Goal: Navigation & Orientation: Find specific page/section

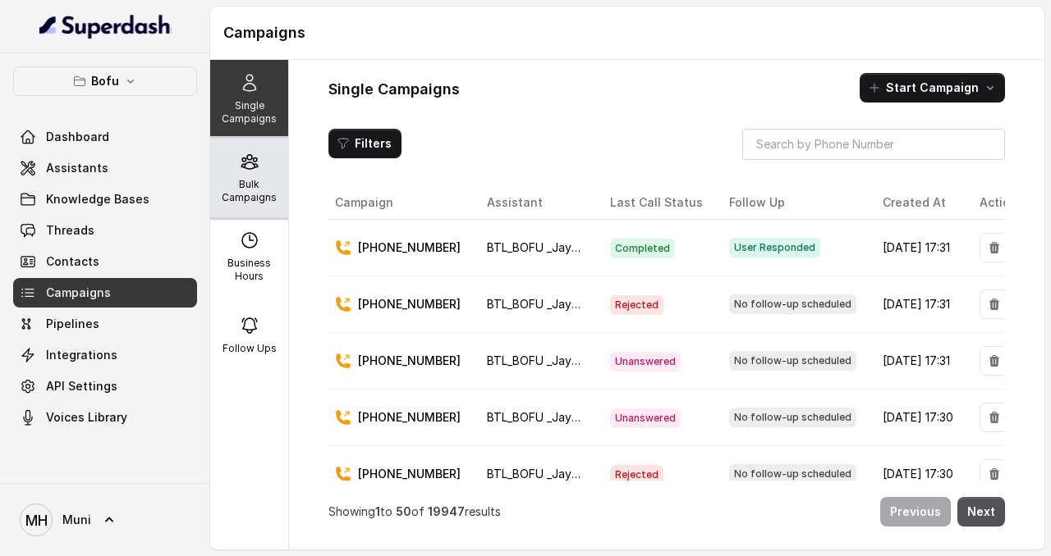
click at [260, 155] on div "Bulk Campaigns" at bounding box center [249, 178] width 78 height 79
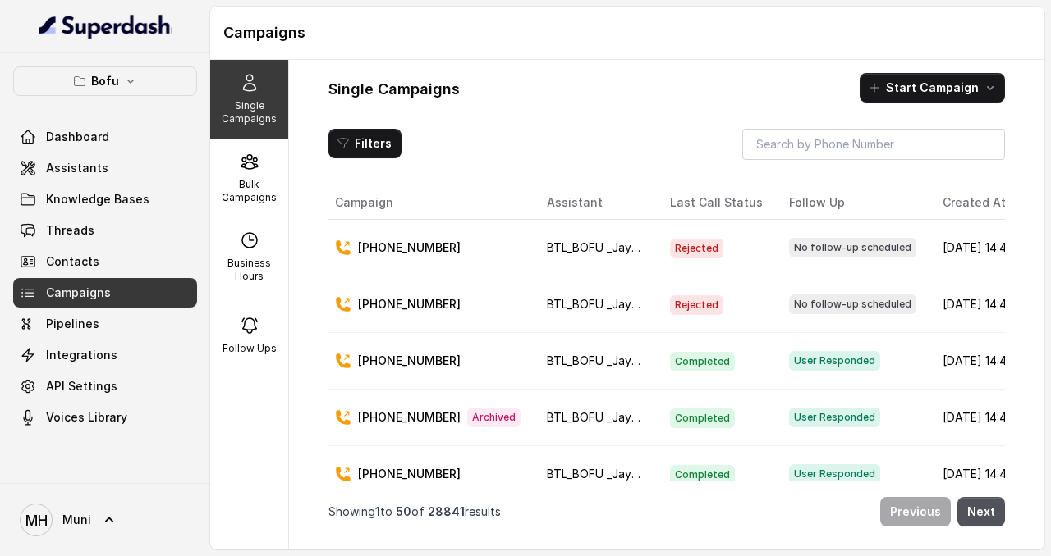
click at [75, 291] on span "Campaigns" at bounding box center [78, 293] width 65 height 16
click at [241, 163] on icon at bounding box center [250, 162] width 20 height 20
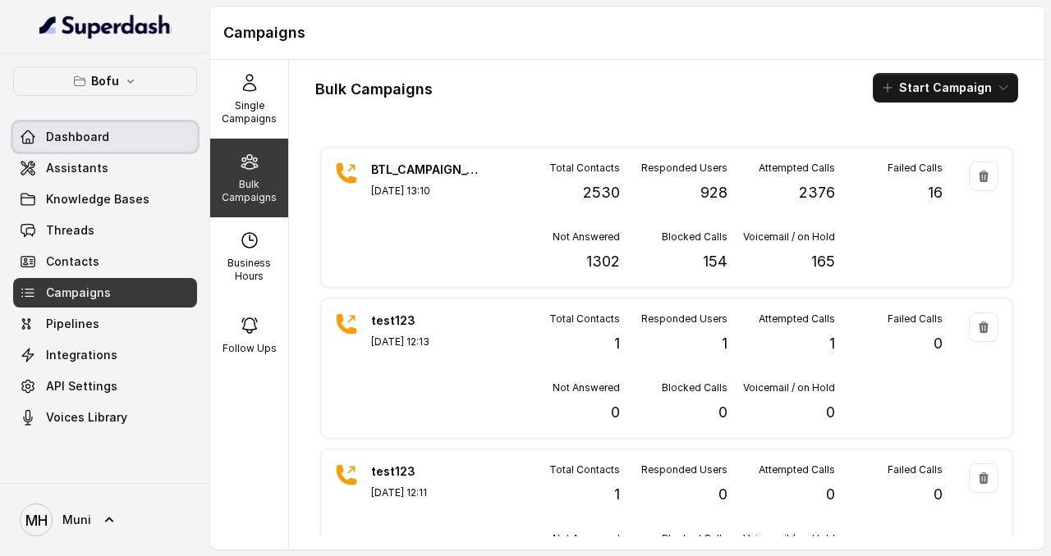
click at [103, 141] on span "Dashboard" at bounding box center [77, 137] width 63 height 16
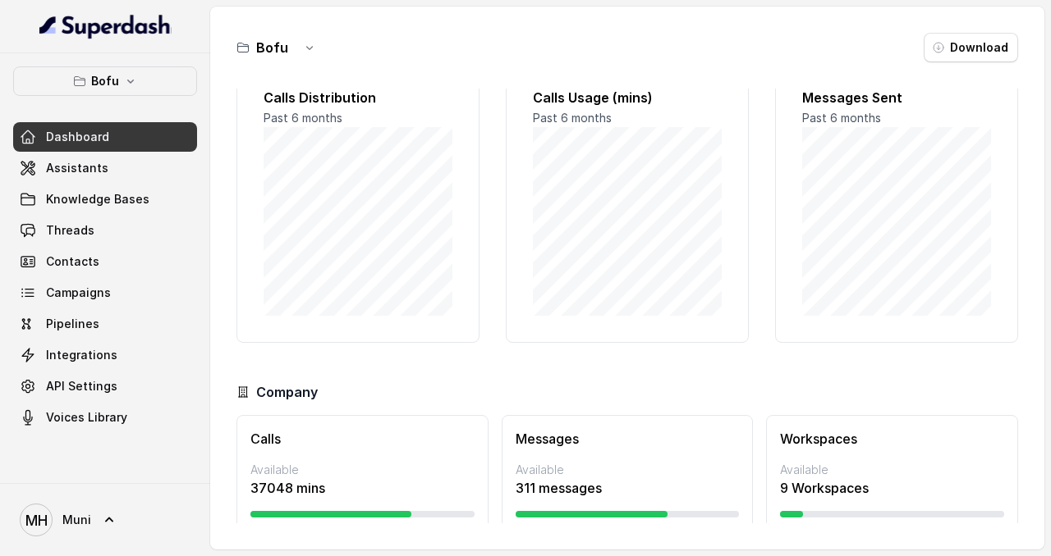
scroll to position [90, 0]
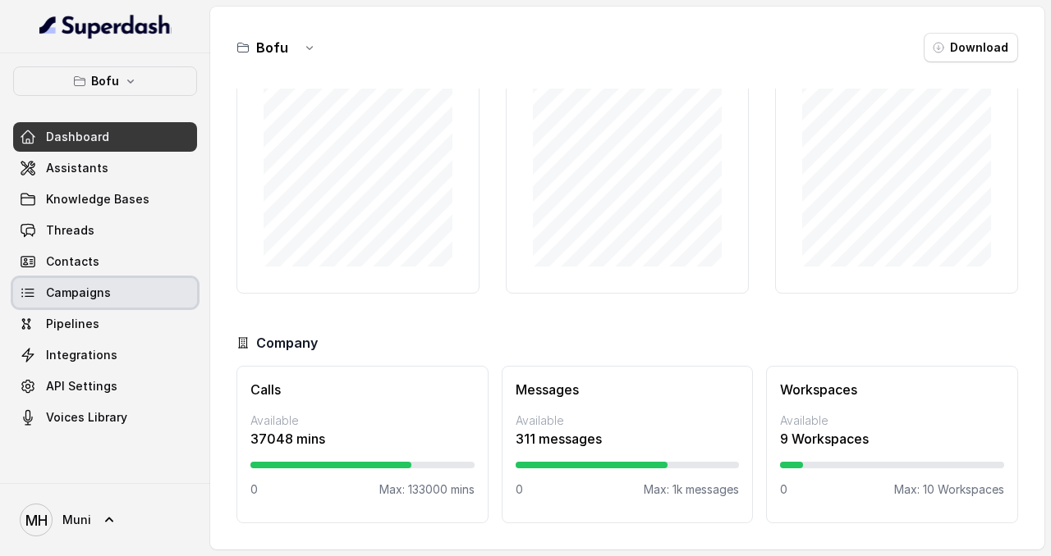
click at [89, 286] on span "Campaigns" at bounding box center [78, 293] width 65 height 16
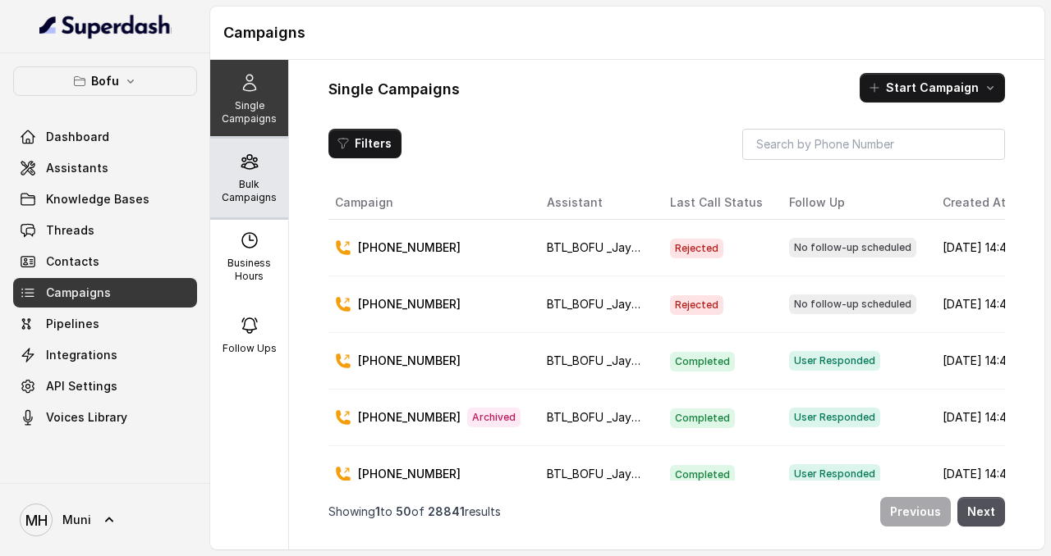
click at [248, 170] on icon at bounding box center [250, 162] width 20 height 20
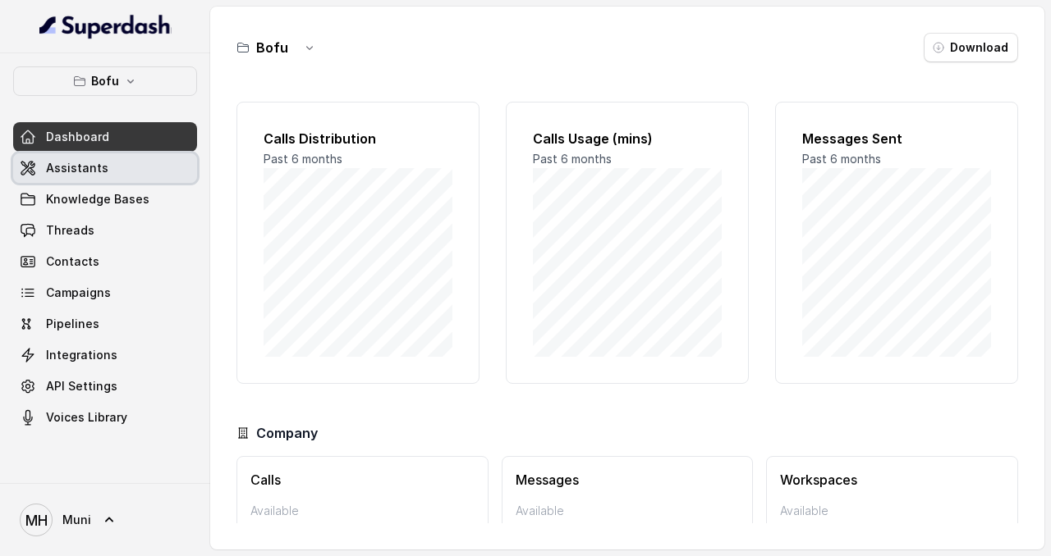
click at [82, 176] on span "Assistants" at bounding box center [77, 168] width 62 height 16
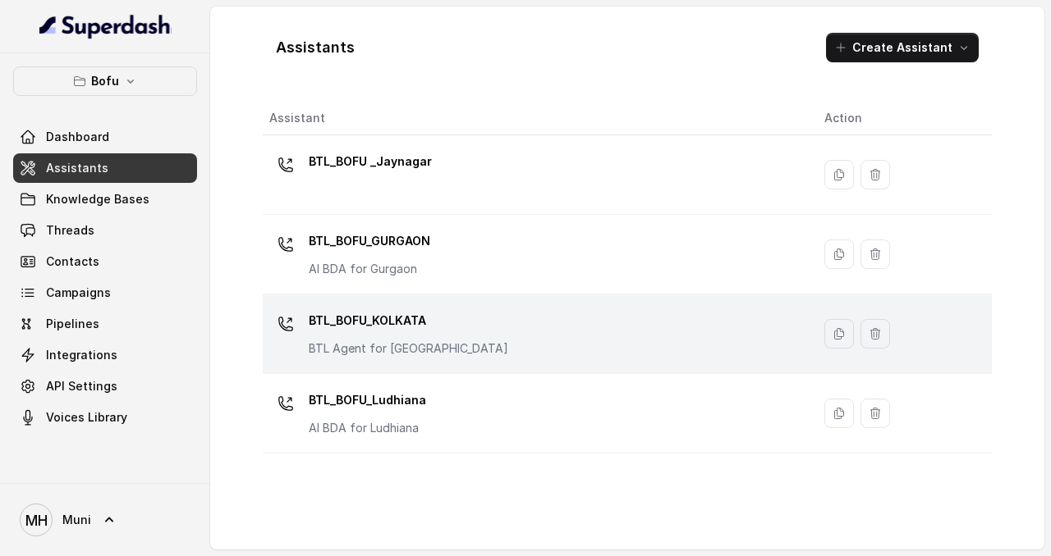
click at [406, 323] on p "BTL_BOFU_KOLKATA" at bounding box center [408, 321] width 199 height 26
